Goal: Navigation & Orientation: Find specific page/section

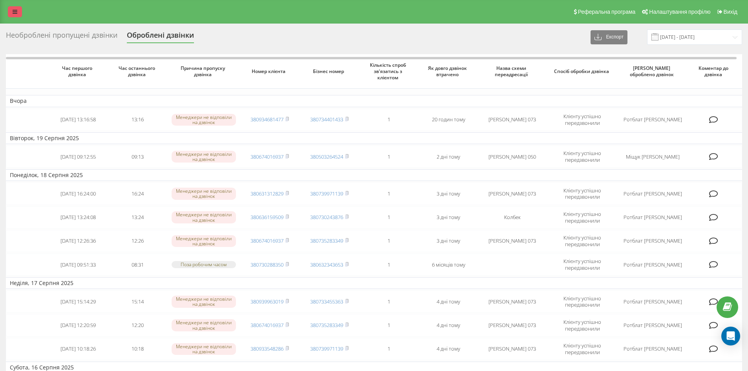
click at [10, 12] on link at bounding box center [15, 11] width 14 height 11
click at [17, 12] on link at bounding box center [15, 11] width 14 height 11
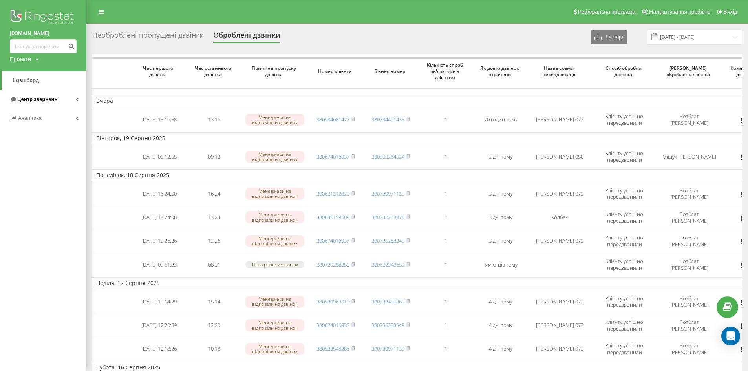
click at [55, 103] on span "Центр звернень" at bounding box center [33, 99] width 47 height 8
click at [25, 80] on span "Дашборд" at bounding box center [25, 80] width 23 height 6
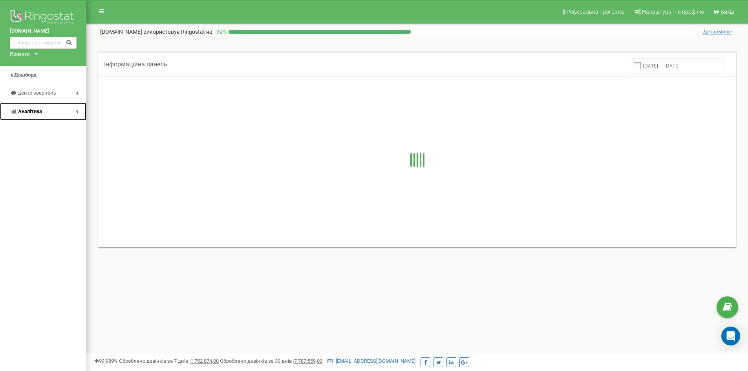
click at [20, 107] on link "Аналiтика" at bounding box center [43, 111] width 86 height 18
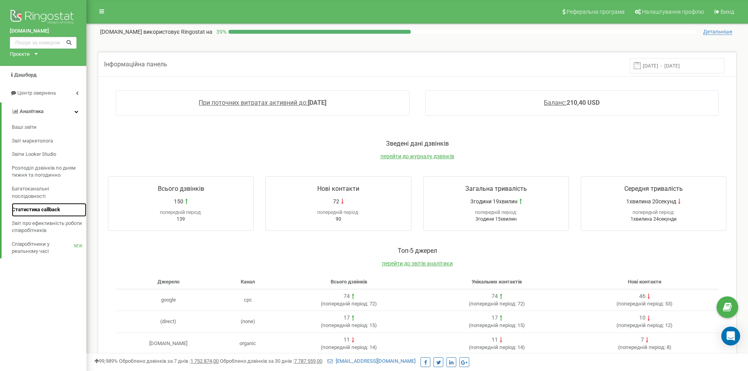
click at [39, 210] on span "Статистика callback" at bounding box center [36, 209] width 48 height 7
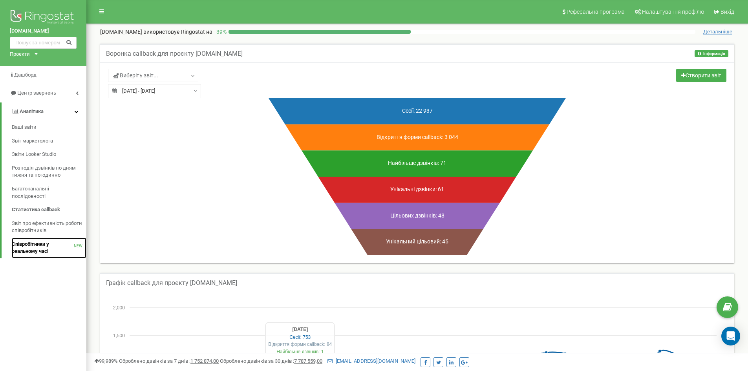
click at [41, 251] on span "Співробітники у реальному часі" at bounding box center [43, 248] width 62 height 15
